Goal: Information Seeking & Learning: Learn about a topic

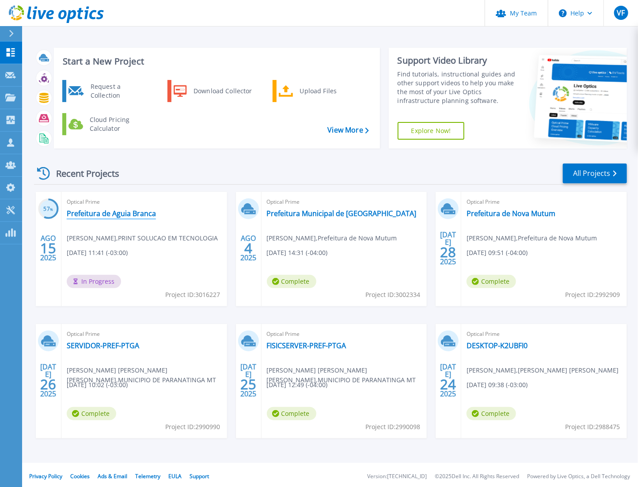
click at [127, 211] on link "Prefeitura de Aguia Branca" at bounding box center [111, 213] width 89 height 9
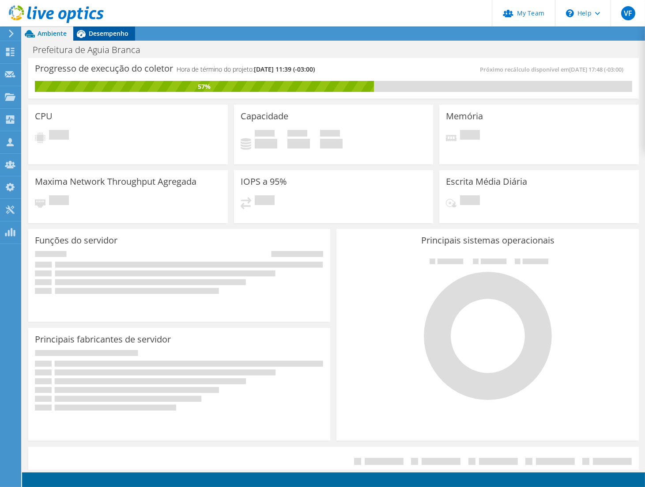
click at [113, 36] on span "Desempenho" at bounding box center [109, 33] width 40 height 8
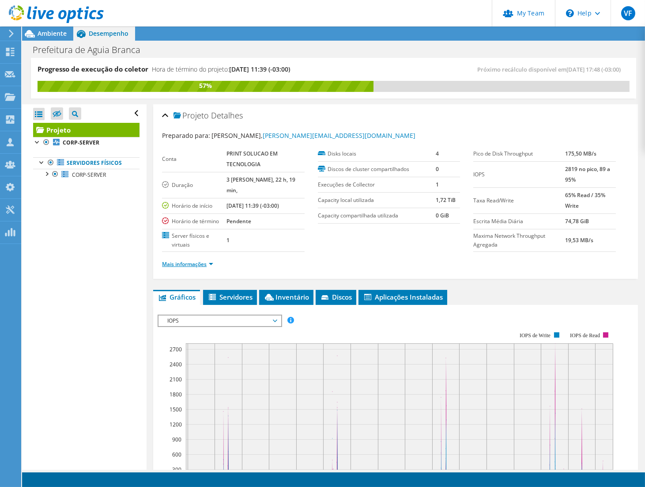
click at [196, 265] on link "Mais informações" at bounding box center [187, 264] width 51 height 8
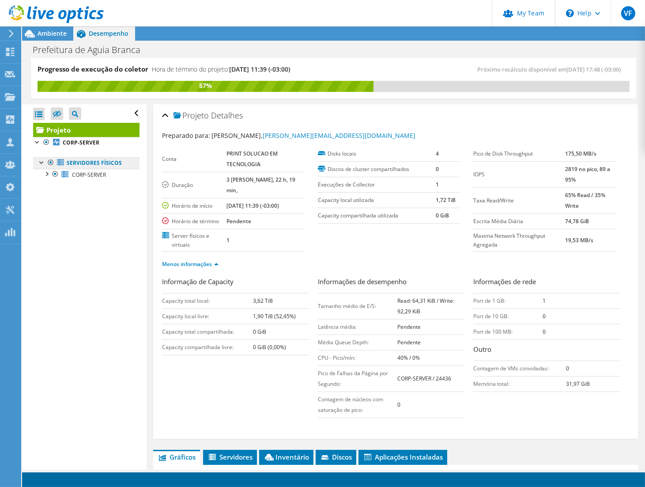
click at [85, 165] on link "Servidores físicos" at bounding box center [86, 162] width 106 height 11
click at [49, 173] on div at bounding box center [46, 173] width 9 height 9
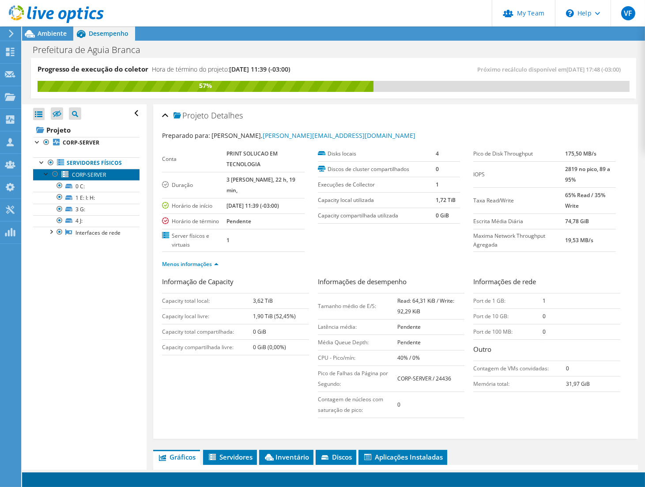
click at [87, 176] on span "CORP-SERVER" at bounding box center [89, 175] width 34 height 8
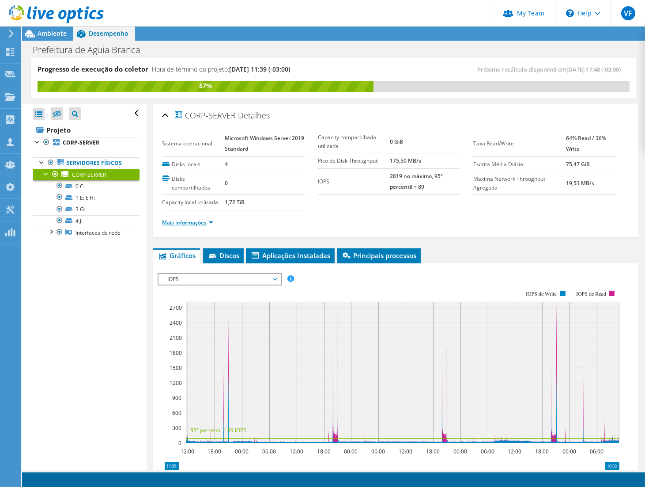
click at [192, 221] on link "Mais informações" at bounding box center [187, 223] width 51 height 8
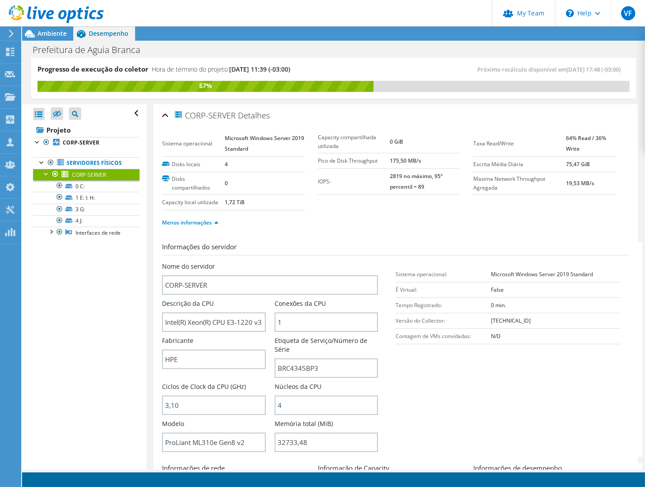
click at [49, 23] on link at bounding box center [56, 22] width 95 height 8
click at [58, 30] on span "Ambiente" at bounding box center [52, 33] width 29 height 8
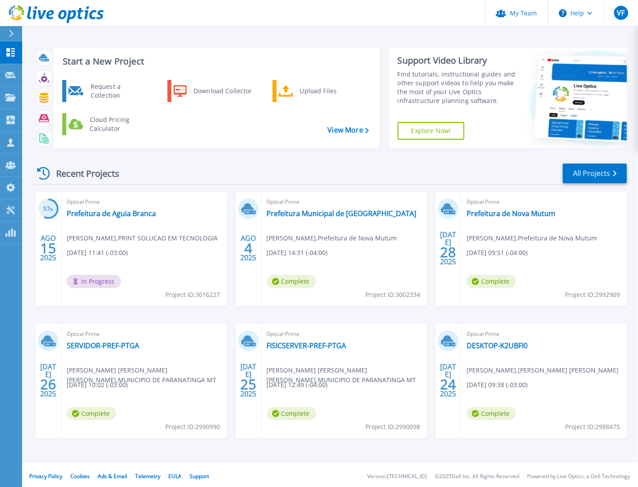
click at [110, 207] on div "Optical Prime Prefeitura de Aguia [PERSON_NAME] , PRINT SOLUCAO EM TECNOLOGIA […" at bounding box center [144, 249] width 166 height 114
click at [121, 213] on link "Prefeitura de Aguia Branca" at bounding box center [111, 213] width 89 height 9
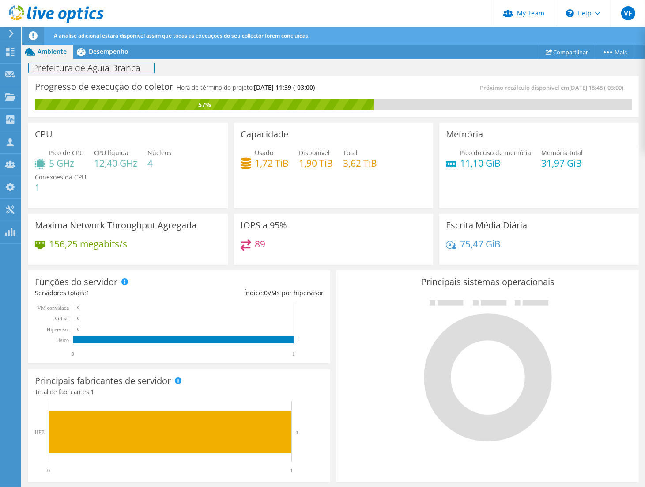
click at [131, 60] on div "Prefeitura de Aguia Branca Imprimir" at bounding box center [333, 68] width 623 height 16
click at [120, 54] on span "Desempenho" at bounding box center [109, 51] width 40 height 8
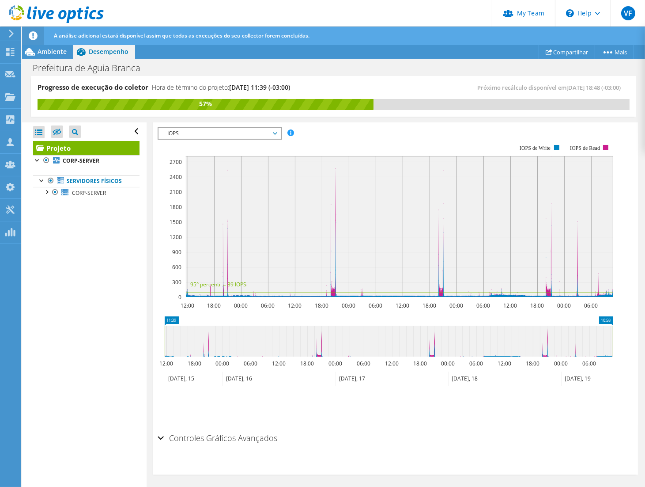
scroll to position [205, 0]
drag, startPoint x: 324, startPoint y: 349, endPoint x: 302, endPoint y: 349, distance: 22.5
click at [321, 350] on icon at bounding box center [389, 340] width 448 height 31
drag, startPoint x: 302, startPoint y: 349, endPoint x: 328, endPoint y: 349, distance: 26.1
click at [328, 349] on icon at bounding box center [392, 340] width 454 height 31
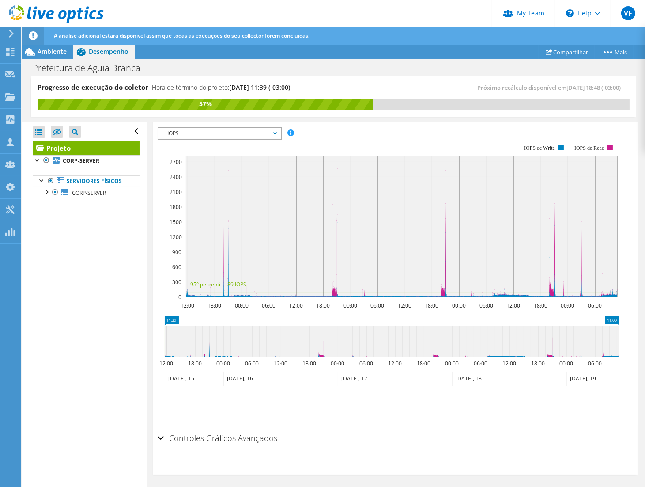
drag, startPoint x: 323, startPoint y: 349, endPoint x: 310, endPoint y: 346, distance: 13.2
drag, startPoint x: 310, startPoint y: 346, endPoint x: 329, endPoint y: 346, distance: 19.4
click at [328, 345] on icon at bounding box center [392, 340] width 454 height 31
drag, startPoint x: 595, startPoint y: 357, endPoint x: 329, endPoint y: 347, distance: 266.9
click at [342, 347] on icon "11:39 11:00 12:00 18:00 00:00 06:00 12:00 18:00 00:00 06:00 12:00 18:00 00:00 0…" at bounding box center [392, 351] width 469 height 71
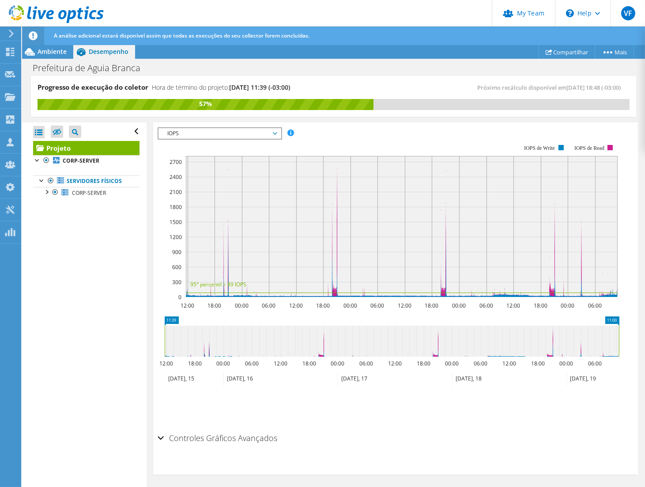
drag, startPoint x: 325, startPoint y: 347, endPoint x: 315, endPoint y: 347, distance: 9.3
click at [317, 347] on icon at bounding box center [392, 340] width 454 height 31
drag, startPoint x: 315, startPoint y: 347, endPoint x: 343, endPoint y: 345, distance: 27.4
drag, startPoint x: 343, startPoint y: 345, endPoint x: 311, endPoint y: 344, distance: 31.4
click at [311, 345] on icon at bounding box center [392, 340] width 454 height 31
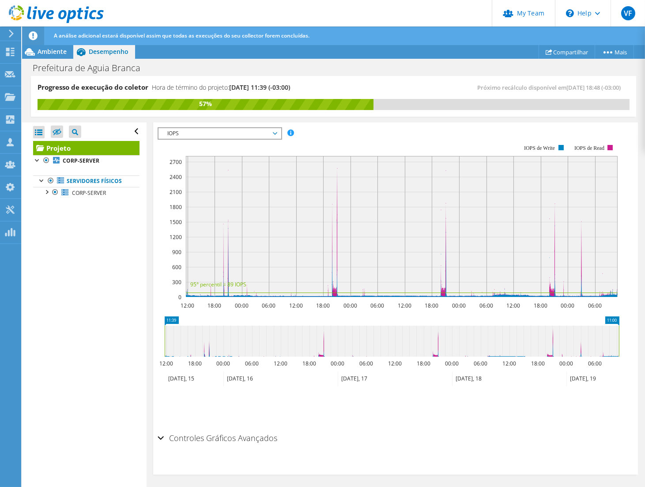
drag, startPoint x: 356, startPoint y: 340, endPoint x: 328, endPoint y: 340, distance: 28.3
click at [169, 316] on icon "11:00 11:39 12:00 18:00 00:00 06:00 12:00 18:00 00:00 06:00 12:00 18:00 00:00 0…" at bounding box center [392, 351] width 469 height 71
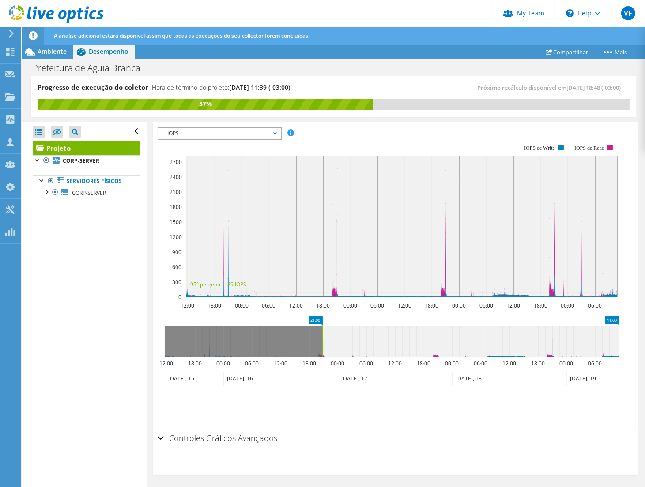
drag, startPoint x: 170, startPoint y: 317, endPoint x: 328, endPoint y: 324, distance: 157.8
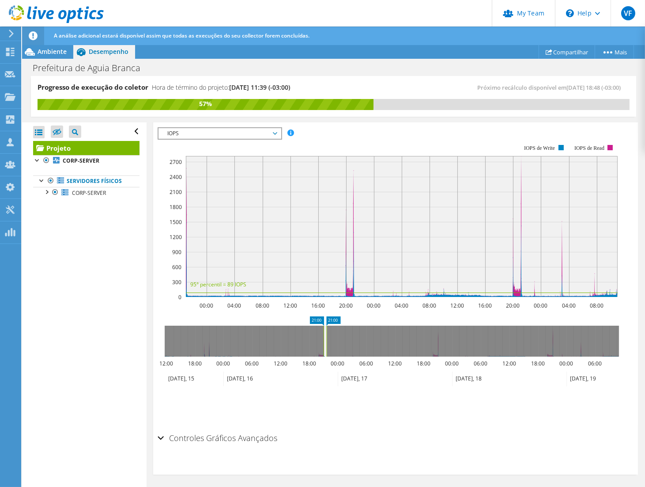
drag, startPoint x: 617, startPoint y: 317, endPoint x: 329, endPoint y: 314, distance: 287.9
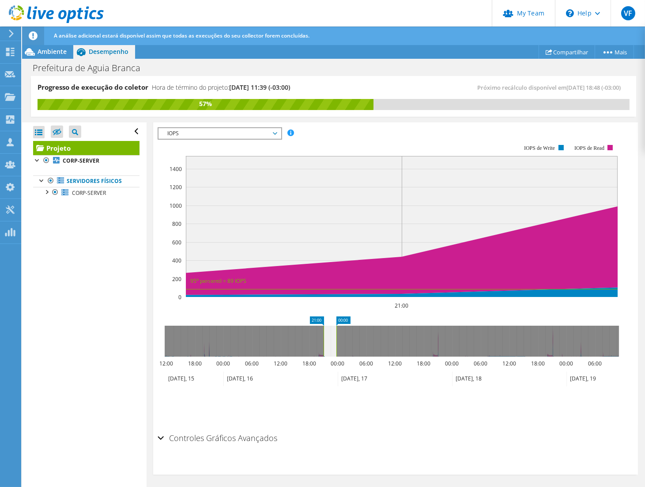
drag, startPoint x: 328, startPoint y: 318, endPoint x: 341, endPoint y: 318, distance: 12.8
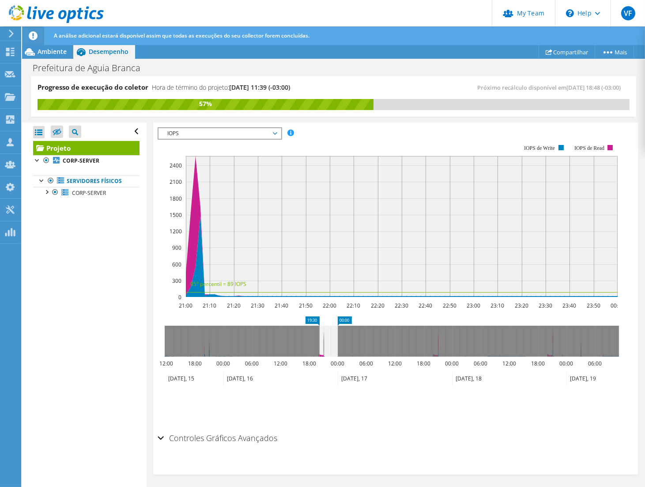
drag, startPoint x: 316, startPoint y: 318, endPoint x: 310, endPoint y: 318, distance: 5.7
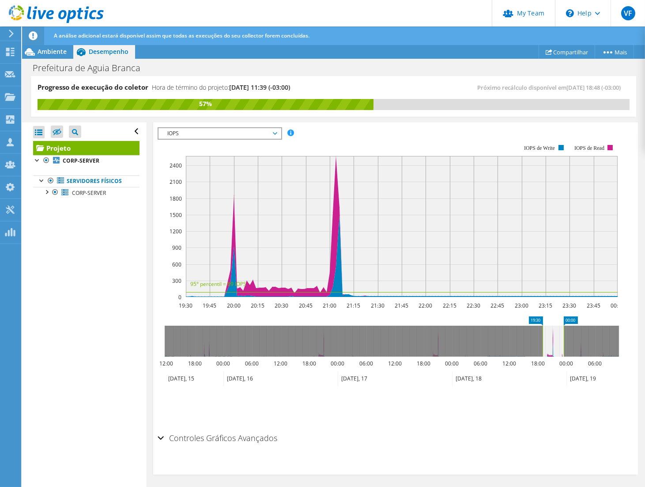
drag, startPoint x: 324, startPoint y: 336, endPoint x: 550, endPoint y: 347, distance: 226.4
click at [550, 347] on icon at bounding box center [553, 340] width 21 height 31
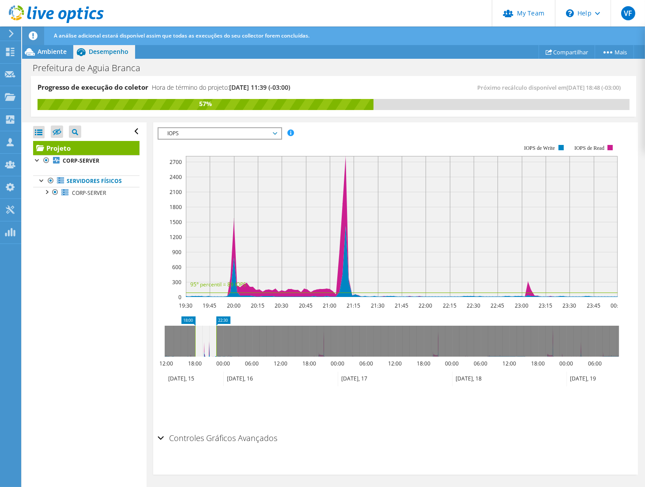
drag, startPoint x: 505, startPoint y: 334, endPoint x: 205, endPoint y: 330, distance: 299.4
click at [205, 330] on icon at bounding box center [205, 340] width 21 height 31
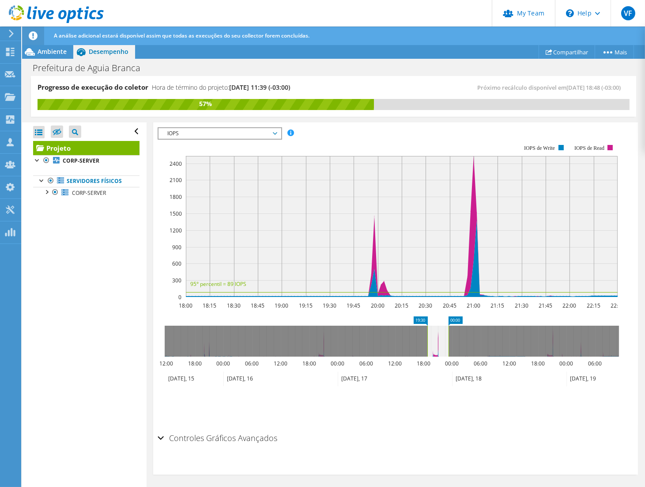
drag, startPoint x: 208, startPoint y: 333, endPoint x: 441, endPoint y: 334, distance: 232.3
click at [441, 334] on icon at bounding box center [437, 340] width 21 height 31
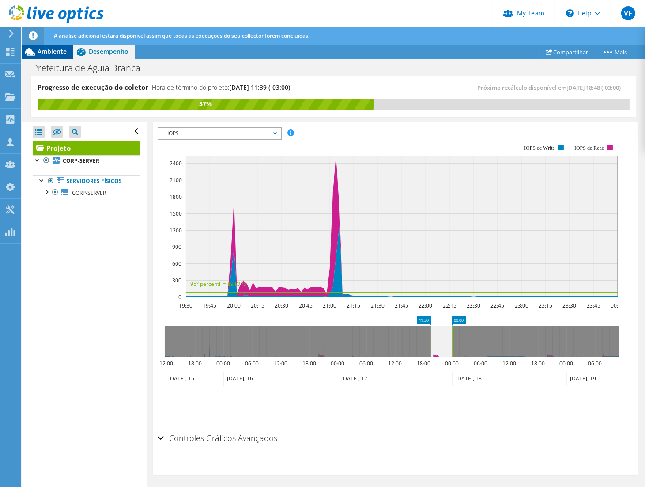
click at [51, 50] on span "Ambiente" at bounding box center [52, 51] width 29 height 8
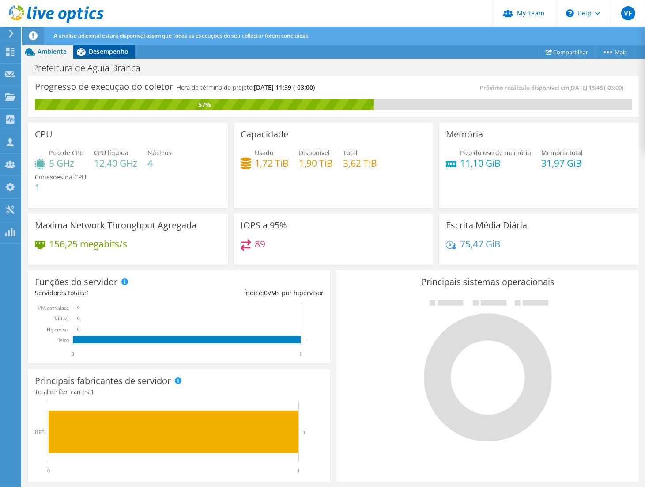
click at [98, 53] on span "Desempenho" at bounding box center [109, 51] width 40 height 8
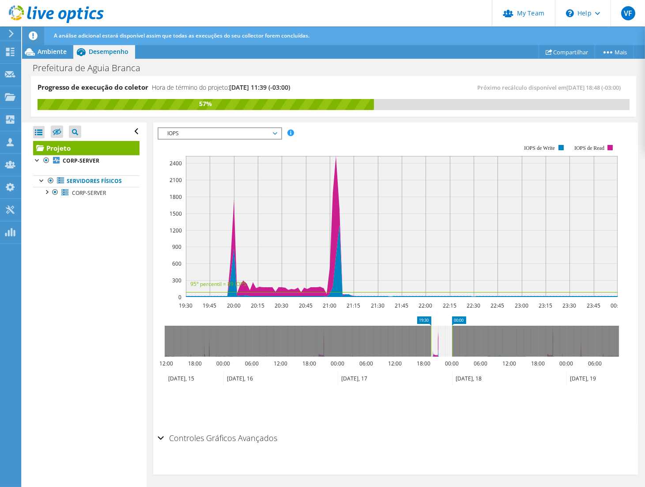
click at [183, 128] on span "IOPS" at bounding box center [219, 133] width 113 height 11
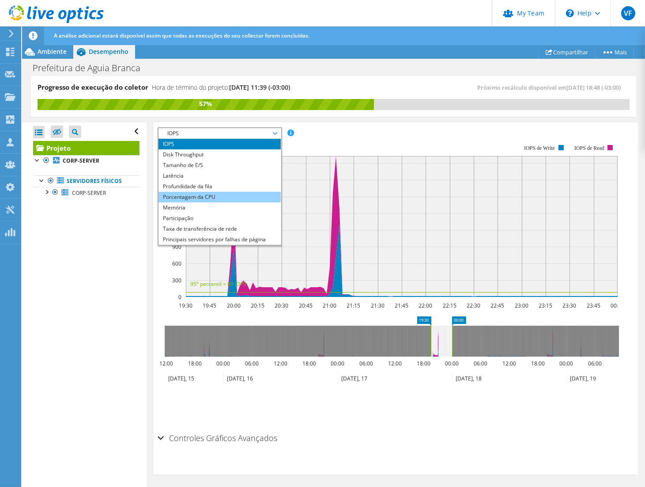
click at [205, 193] on li "Porcentagem da CPU" at bounding box center [220, 197] width 122 height 11
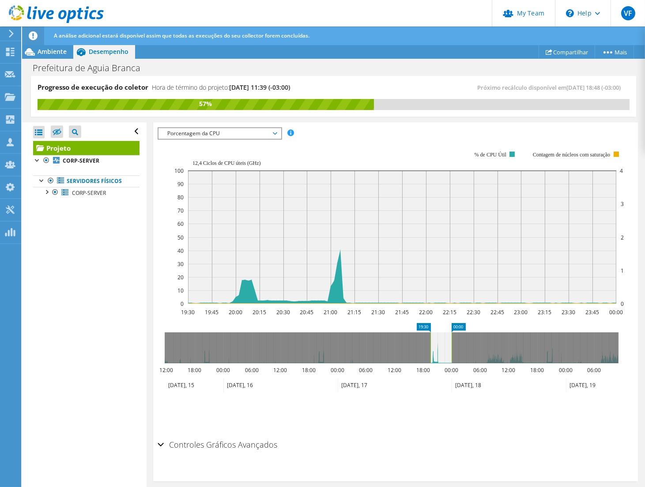
click at [262, 133] on span "Porcentagem da CPU" at bounding box center [219, 133] width 113 height 11
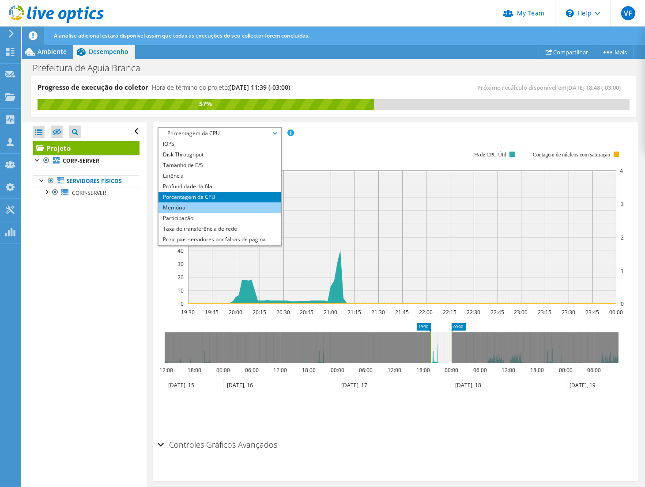
click at [227, 206] on li "Memória" at bounding box center [220, 207] width 122 height 11
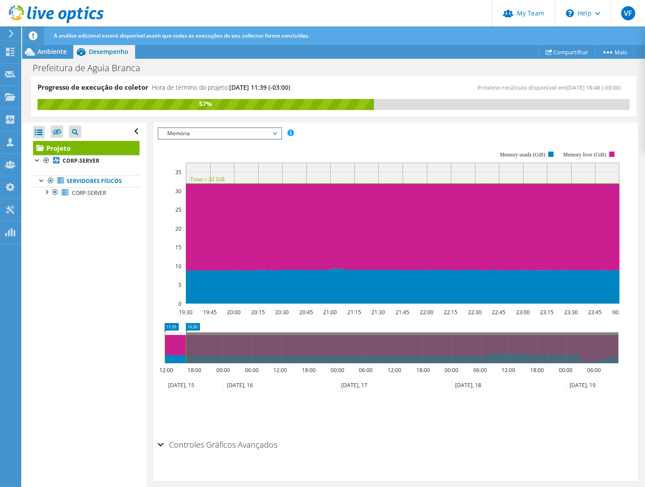
drag, startPoint x: 442, startPoint y: 340, endPoint x: 164, endPoint y: 334, distance: 277.8
click at [164, 334] on g at bounding box center [391, 347] width 456 height 31
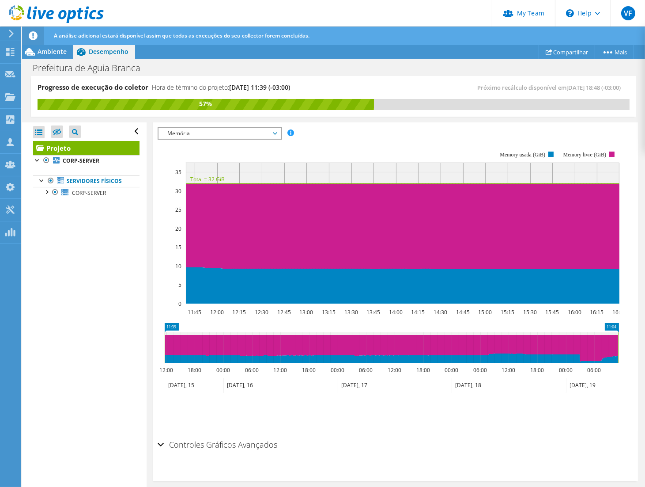
drag, startPoint x: 188, startPoint y: 338, endPoint x: 637, endPoint y: 340, distance: 449.5
click at [645, 337] on html "VF Administrador de Equipe do Canal Valeria Finetto print@printsolucao.com.br p…" at bounding box center [322, 243] width 645 height 487
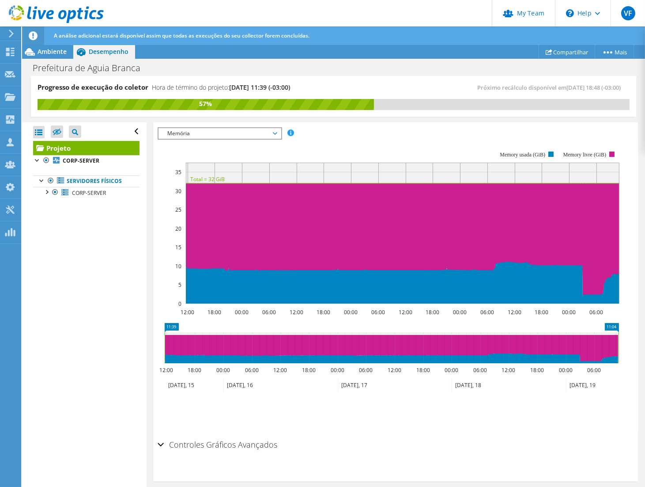
click at [229, 134] on span "Memória" at bounding box center [219, 133] width 113 height 11
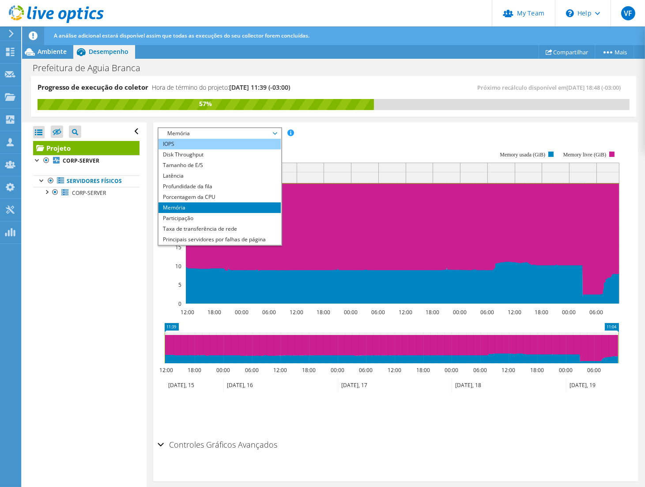
click at [195, 144] on li "IOPS" at bounding box center [220, 144] width 122 height 11
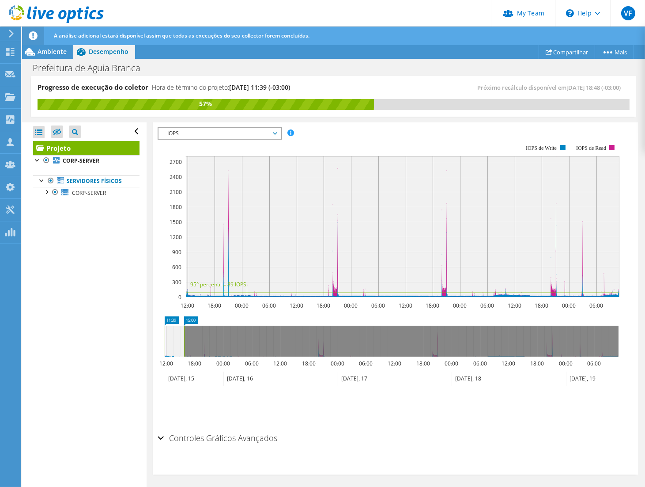
drag, startPoint x: 617, startPoint y: 337, endPoint x: 182, endPoint y: 340, distance: 434.5
click at [182, 340] on rect at bounding box center [184, 340] width 4 height 31
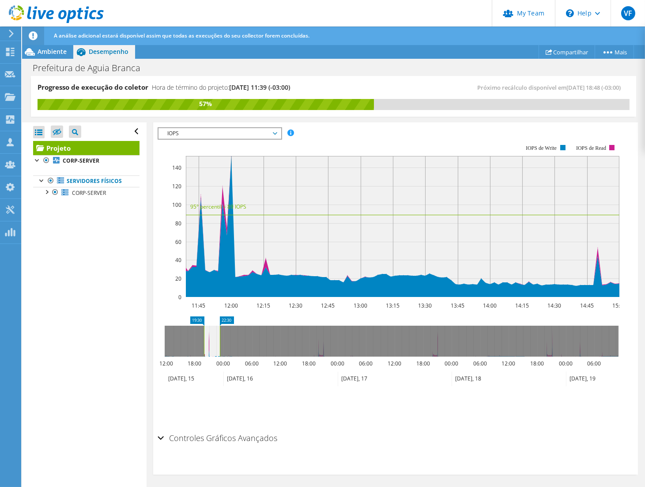
drag, startPoint x: 173, startPoint y: 341, endPoint x: 212, endPoint y: 341, distance: 39.3
click at [212, 341] on icon at bounding box center [212, 340] width 16 height 31
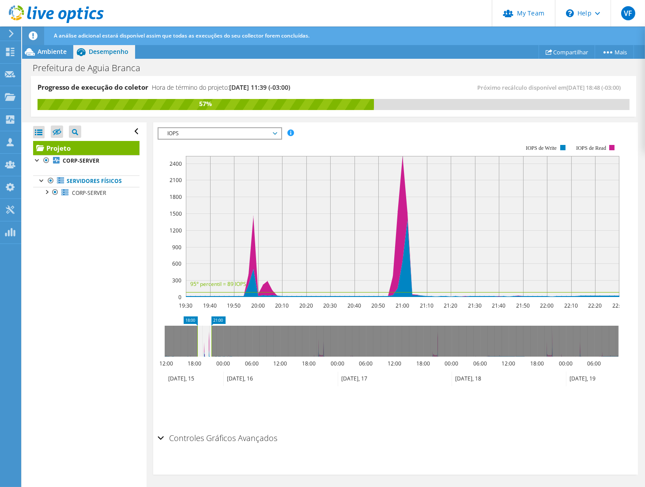
click at [211, 342] on icon at bounding box center [204, 340] width 14 height 31
drag, startPoint x: 217, startPoint y: 344, endPoint x: 224, endPoint y: 344, distance: 6.6
click at [224, 344] on rect at bounding box center [223, 340] width 4 height 31
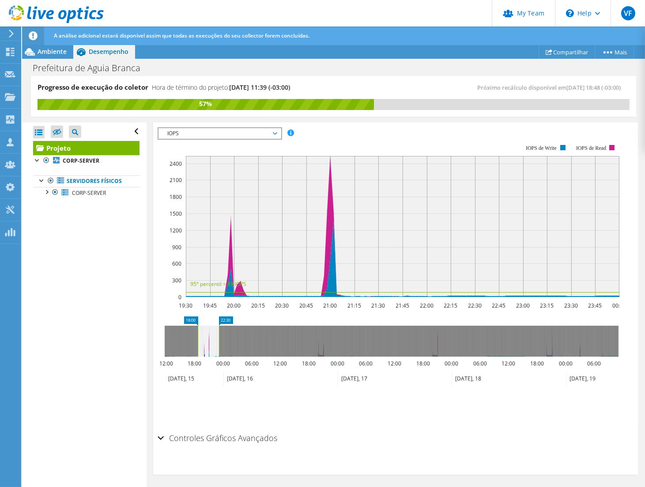
click at [211, 341] on icon at bounding box center [208, 340] width 21 height 31
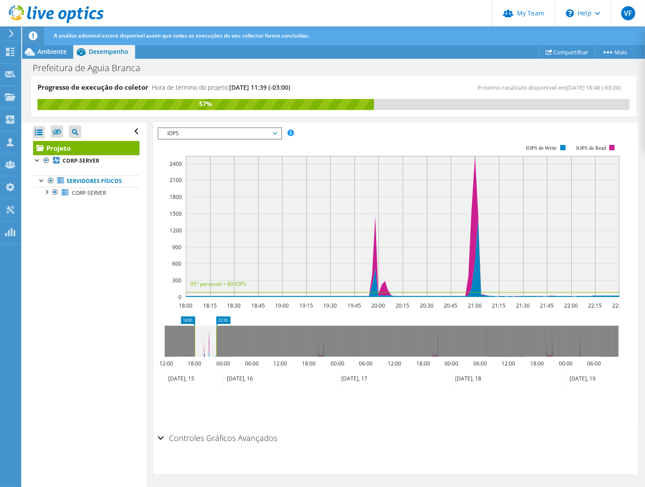
click at [236, 131] on span "IOPS" at bounding box center [219, 133] width 113 height 11
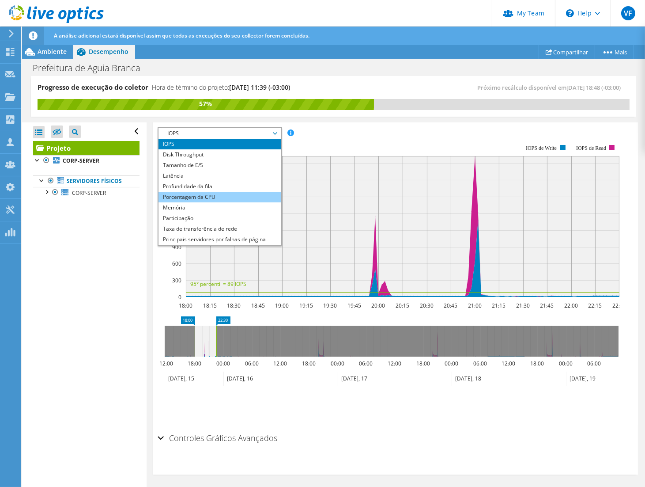
click at [211, 192] on li "Porcentagem da CPU" at bounding box center [220, 197] width 122 height 11
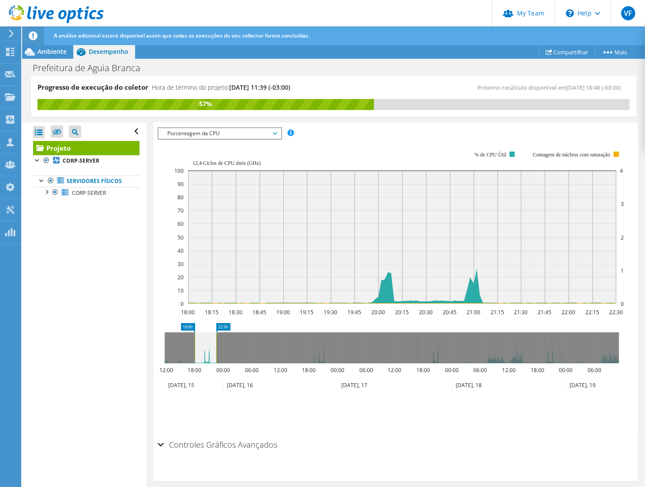
click at [350, 318] on section "Workload Concentration: 18:00 18:15 18:30 18:45 19:00 19:15 19:30 19:45 20:00 2…" at bounding box center [396, 285] width 476 height 292
drag, startPoint x: 193, startPoint y: 342, endPoint x: 199, endPoint y: 344, distance: 6.3
click at [199, 344] on rect at bounding box center [201, 347] width 4 height 31
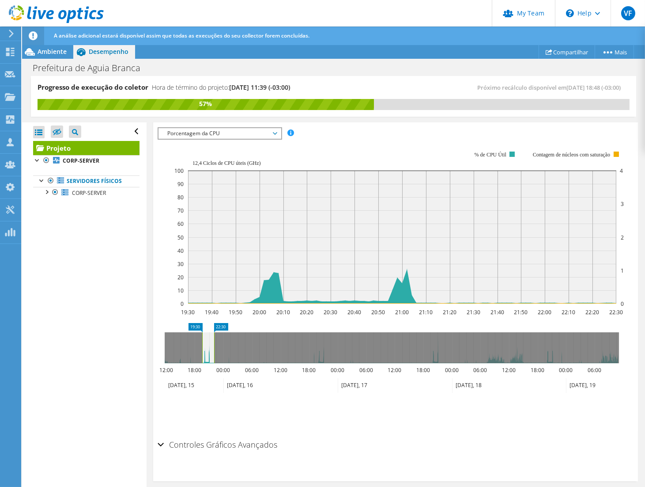
click at [213, 346] on rect at bounding box center [214, 347] width 4 height 31
